Goal: Find specific page/section: Find specific page/section

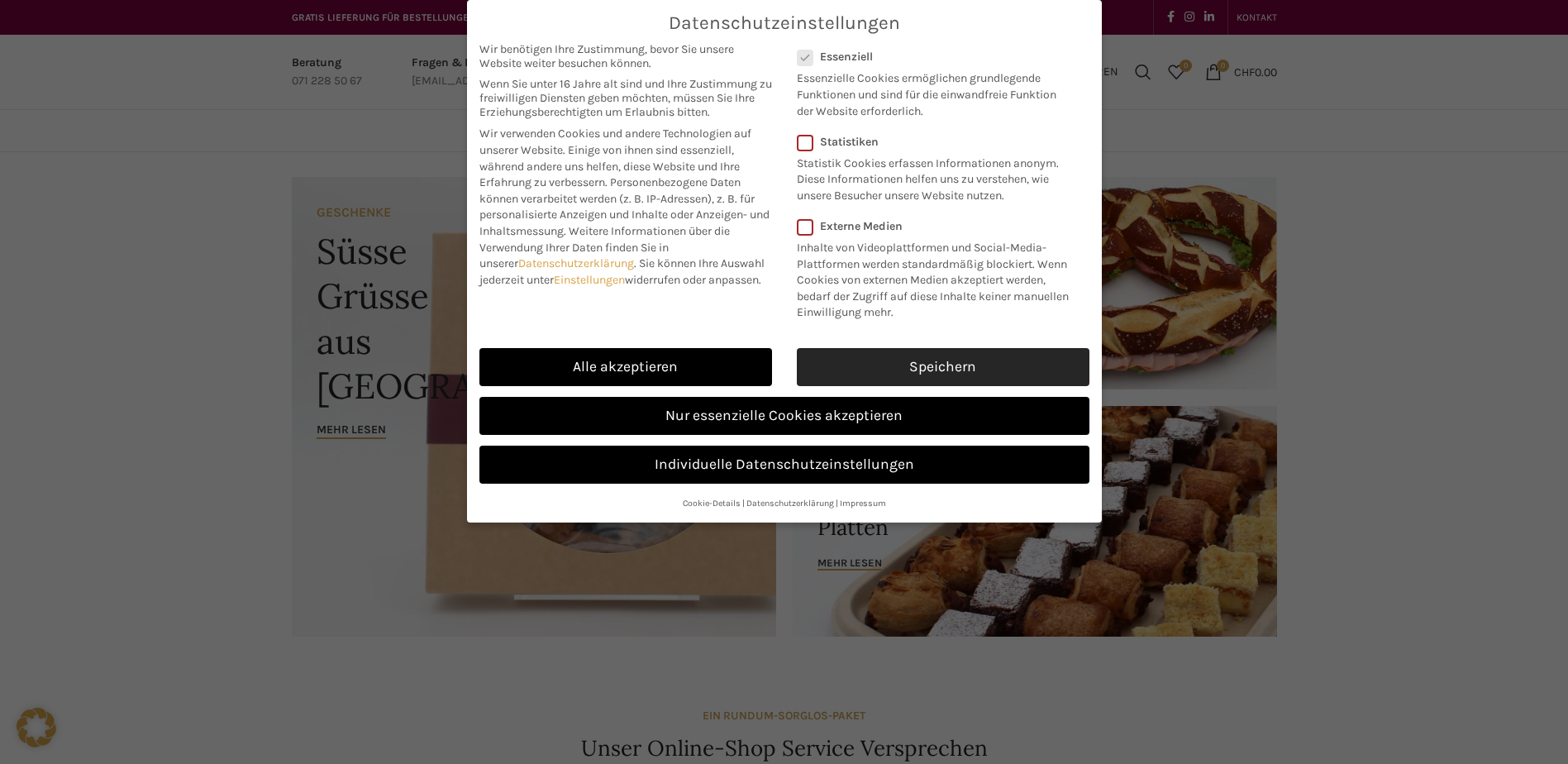
click at [898, 377] on link "Speichern" at bounding box center [943, 368] width 292 height 38
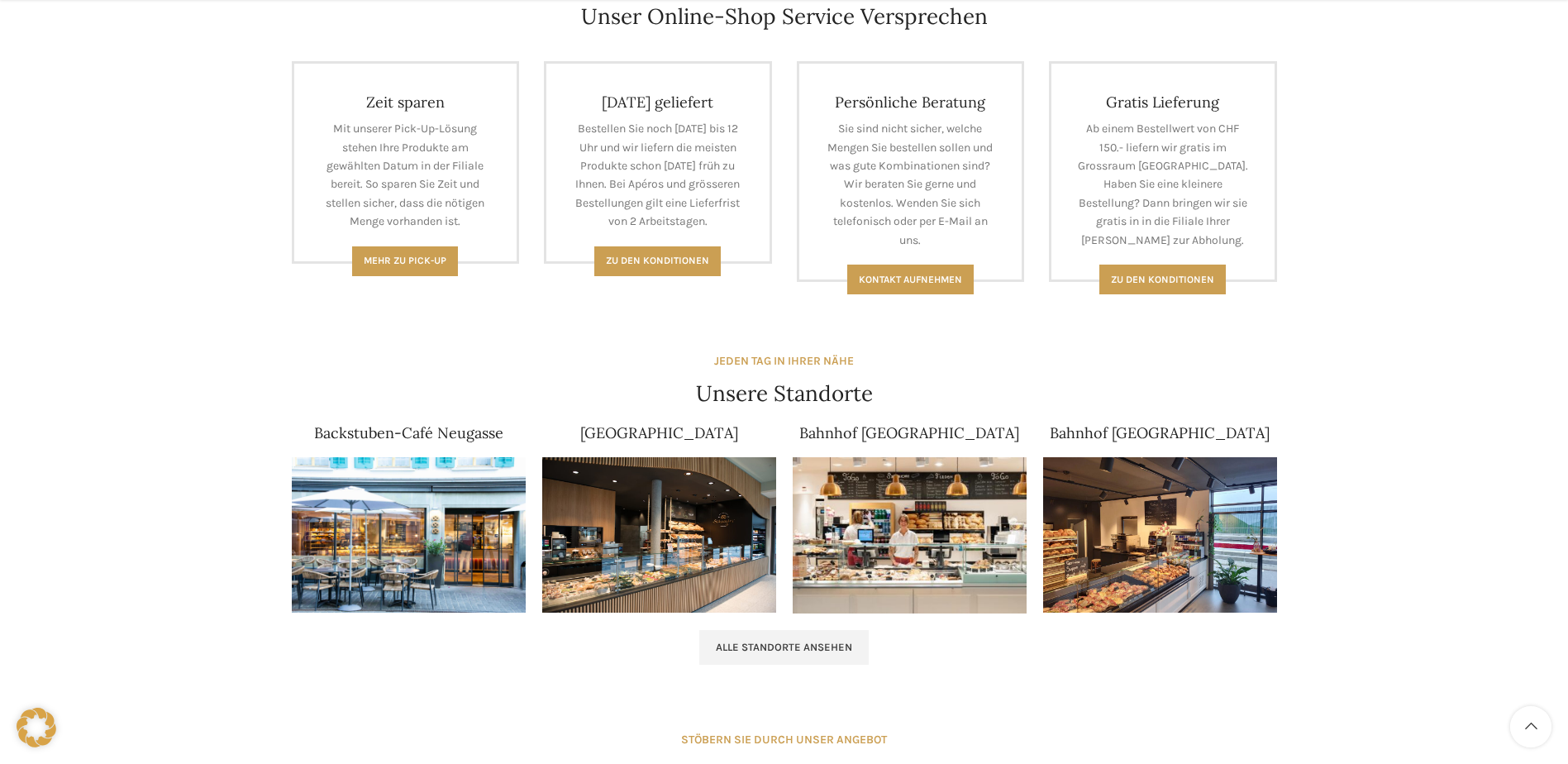
scroll to position [909, 0]
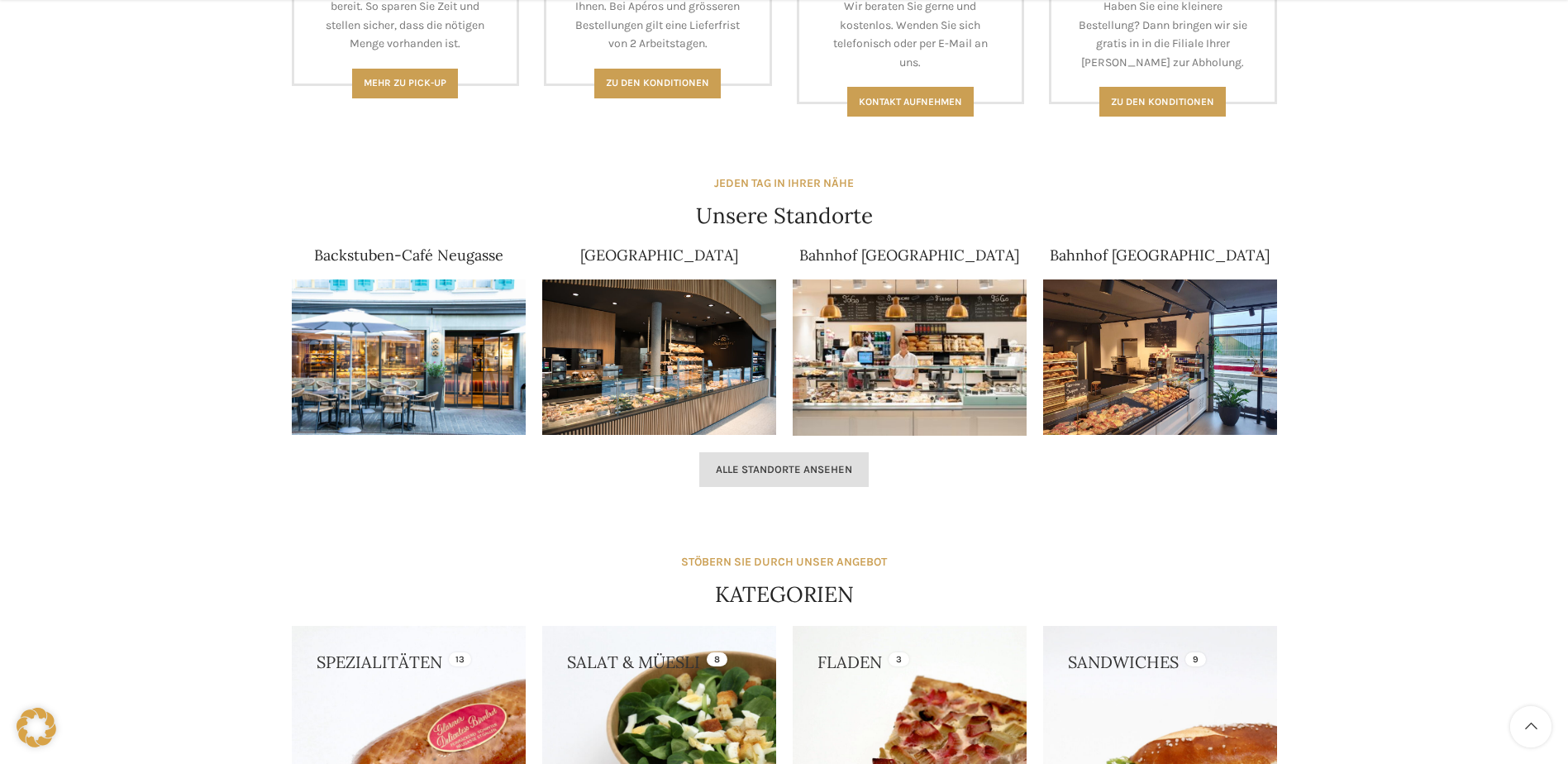
click at [758, 467] on span "Alle Standorte ansehen" at bounding box center [784, 469] width 136 height 13
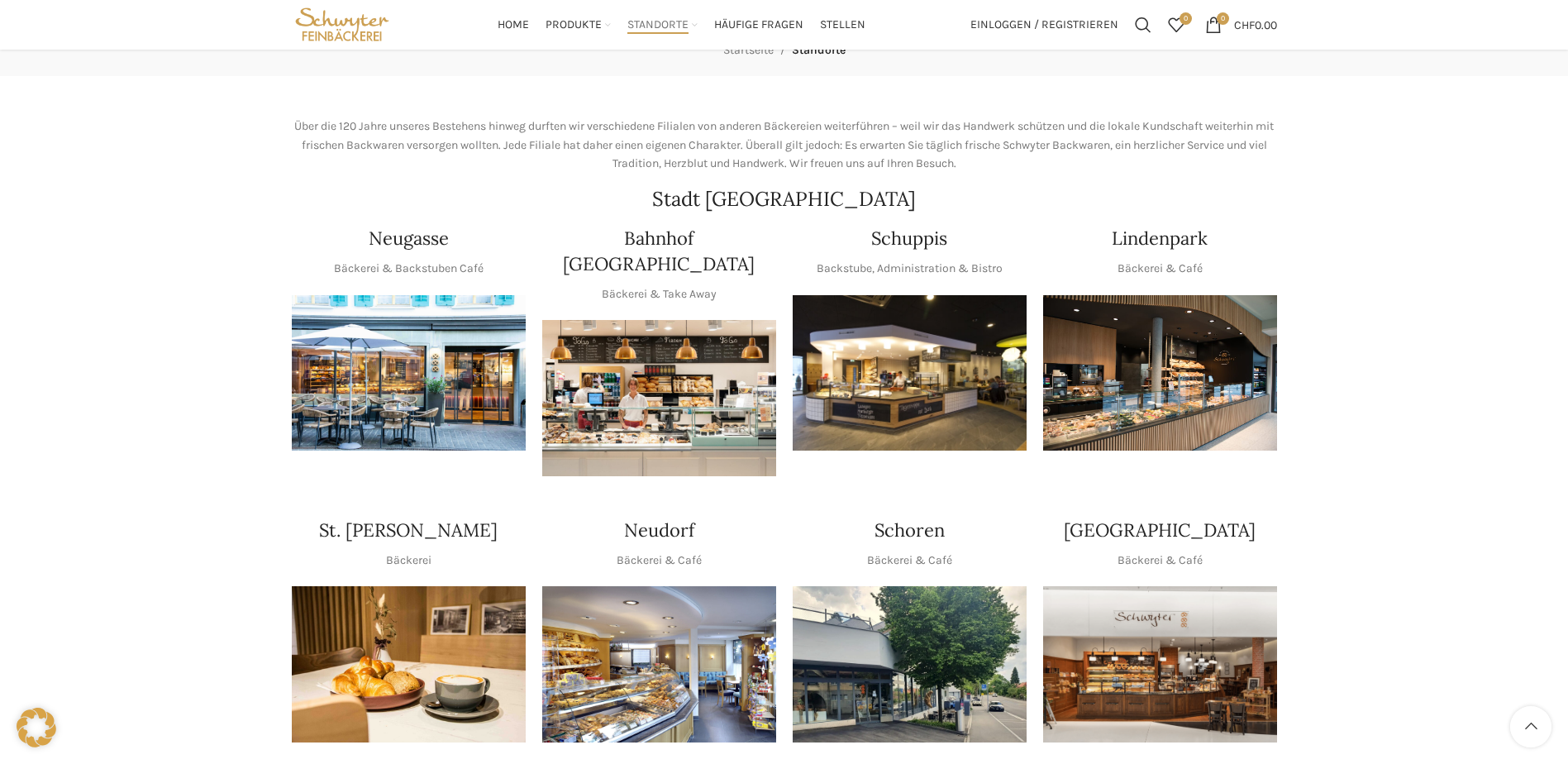
scroll to position [165, 0]
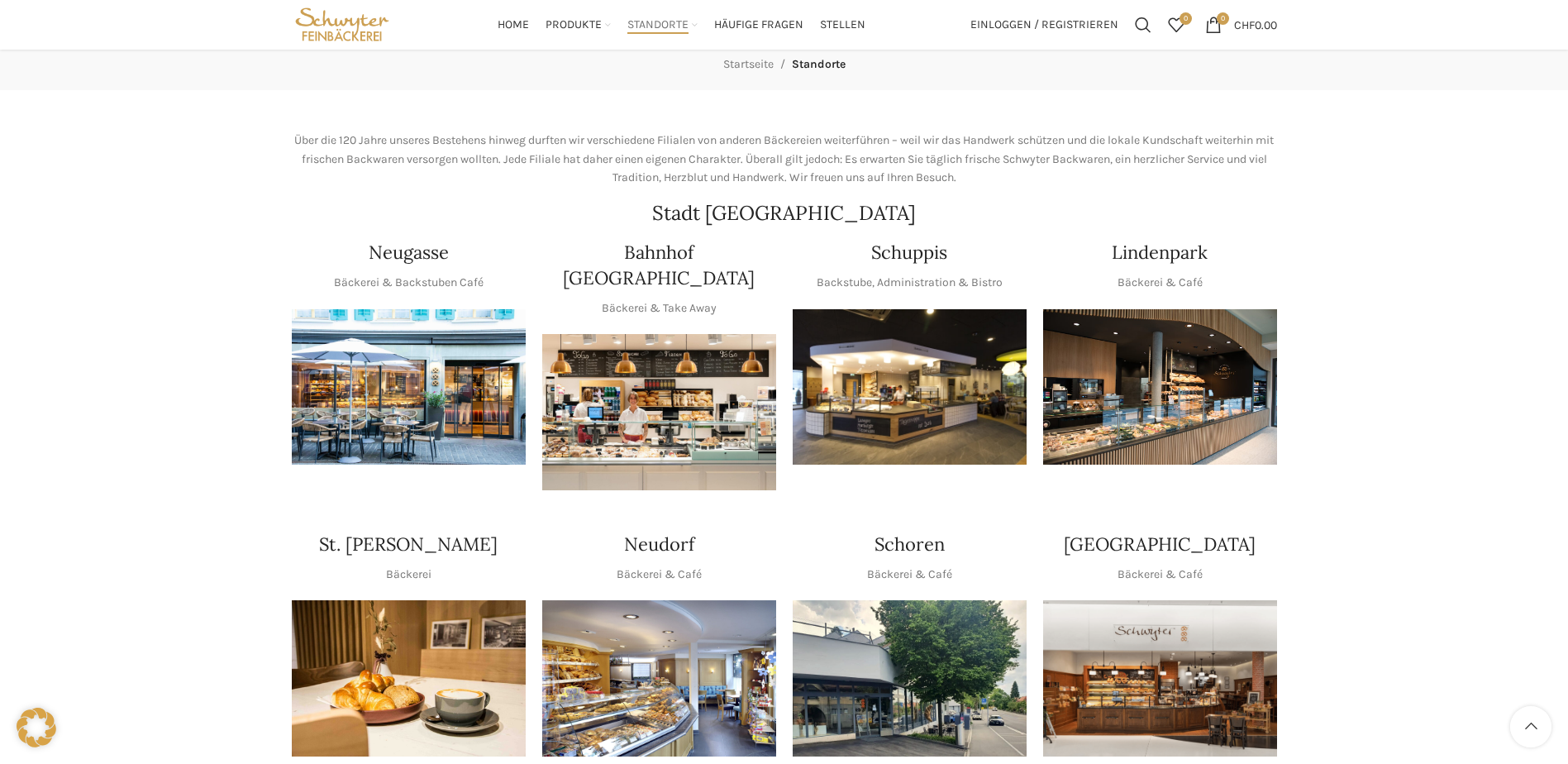
click at [1194, 372] on img "1 / 1" at bounding box center [1160, 387] width 234 height 156
